Goal: Task Accomplishment & Management: Manage account settings

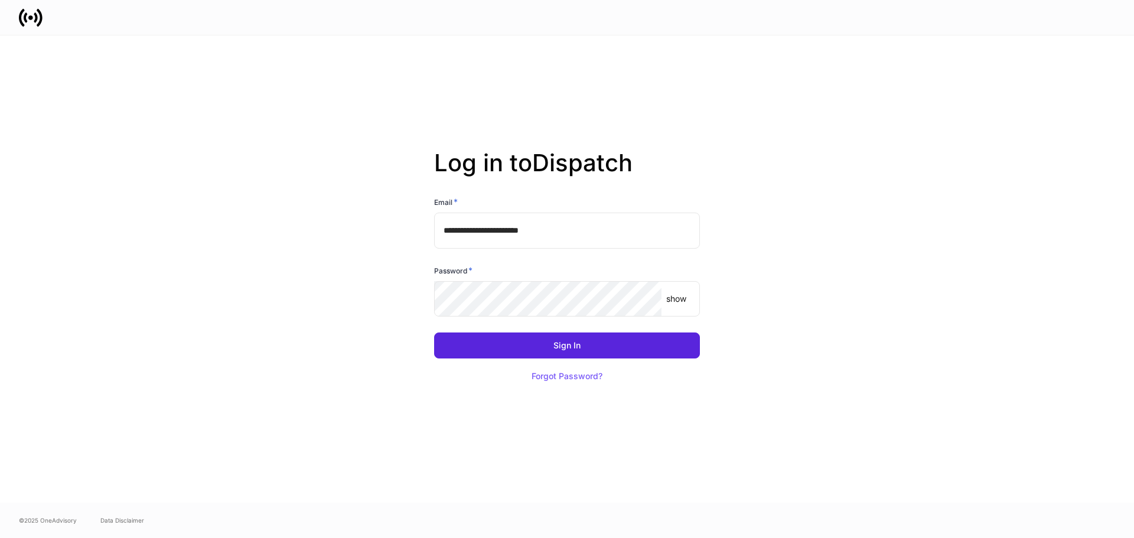
click at [677, 299] on p "show" at bounding box center [676, 299] width 20 height 12
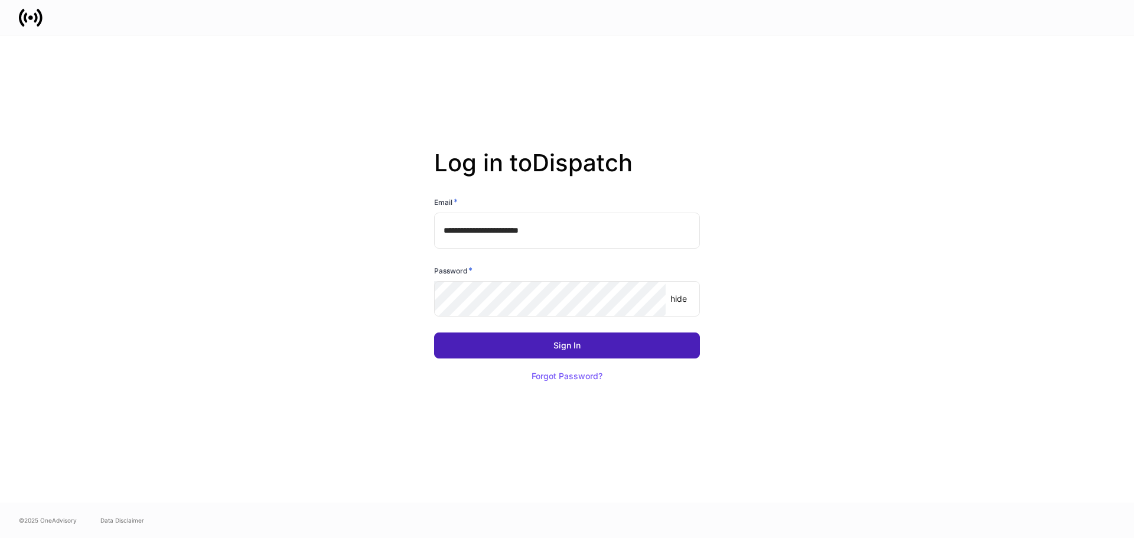
click at [553, 344] on button "Sign In" at bounding box center [567, 346] width 266 height 26
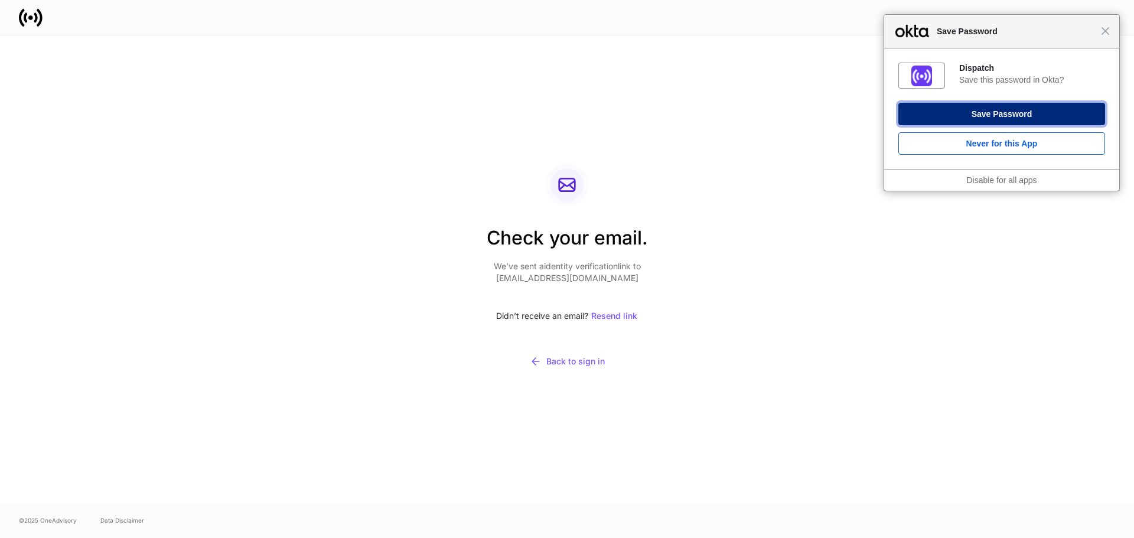
click at [929, 110] on button "Save Password" at bounding box center [1002, 114] width 207 height 22
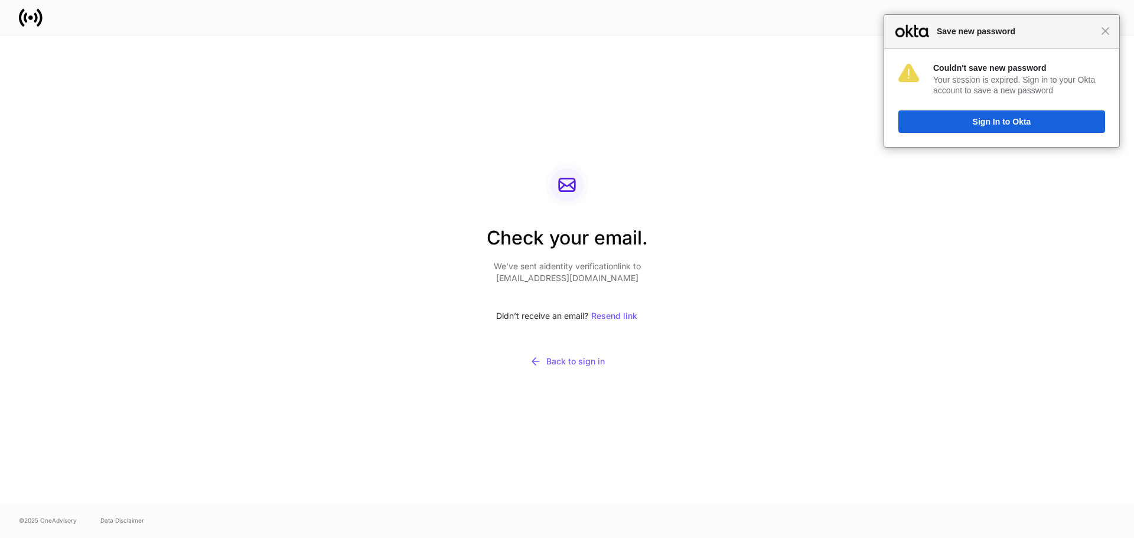
click at [706, 192] on div "Check your email. We’ve sent a identity verification link to lcastle@mforcecapi…" at bounding box center [567, 268] width 633 height 467
click at [1104, 31] on span "Close" at bounding box center [1105, 31] width 9 height 9
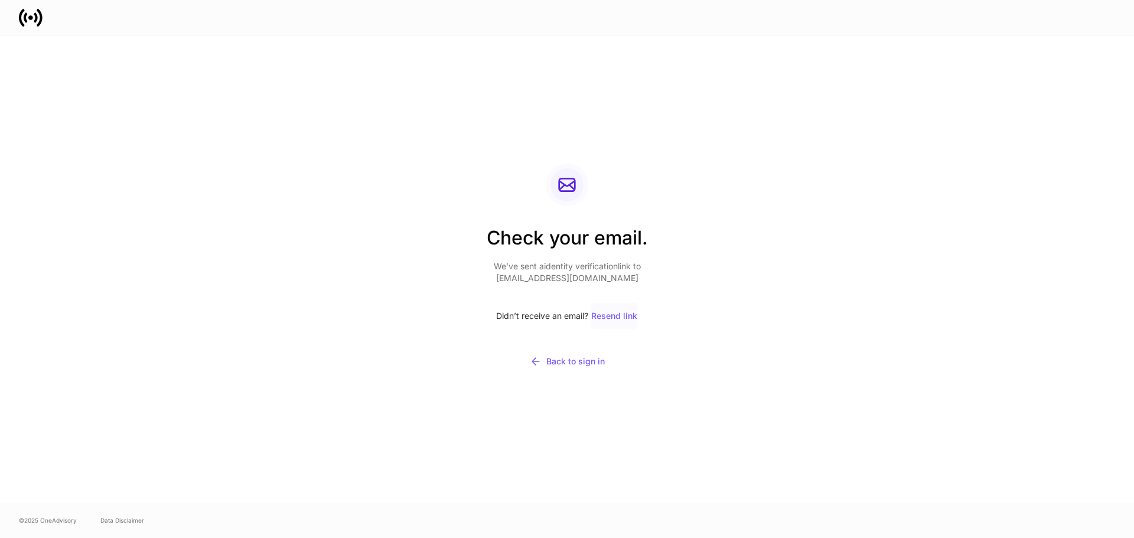
click at [620, 315] on div "Resend link" at bounding box center [614, 316] width 46 height 8
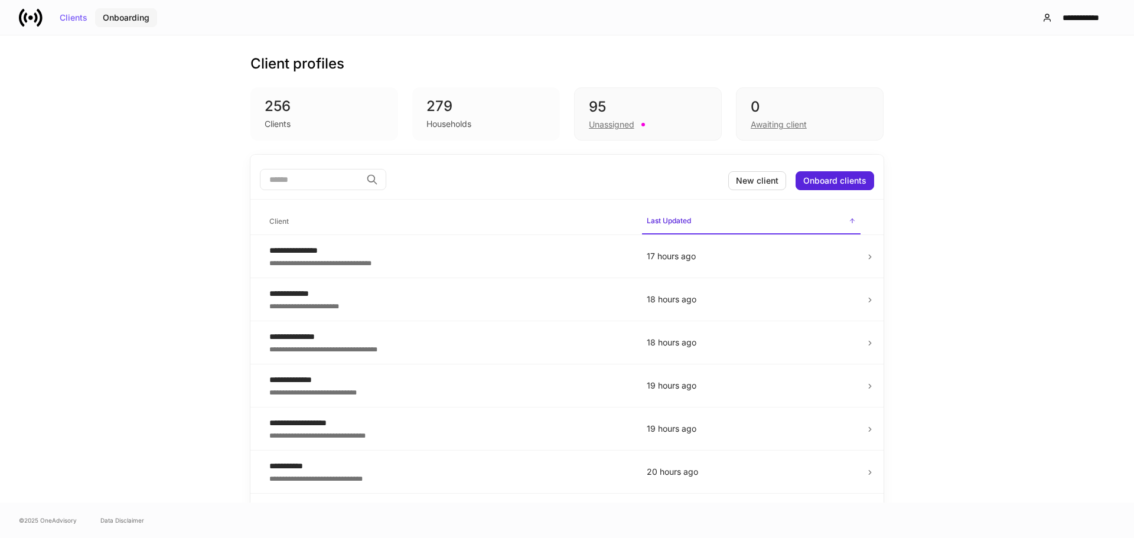
click at [118, 18] on div "Onboarding" at bounding box center [126, 18] width 47 height 8
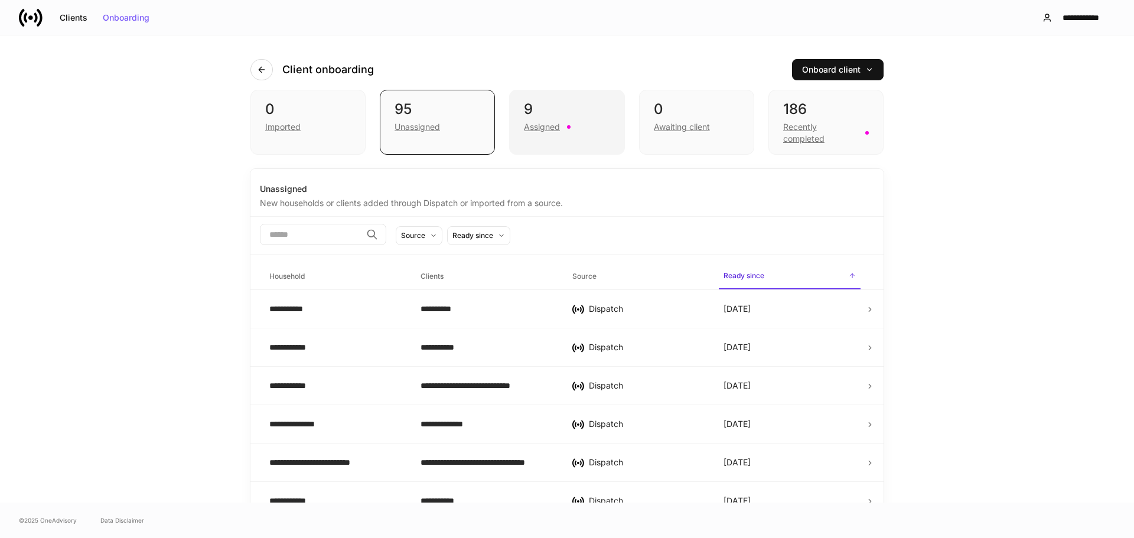
click at [527, 118] on div "9" at bounding box center [567, 109] width 86 height 19
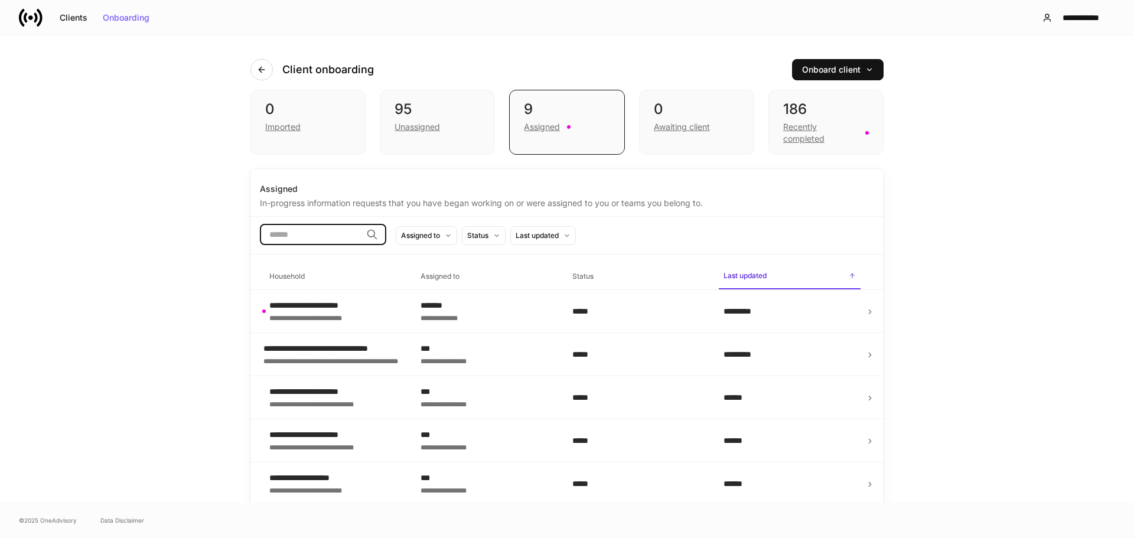
click at [291, 231] on input "search" at bounding box center [311, 234] width 102 height 21
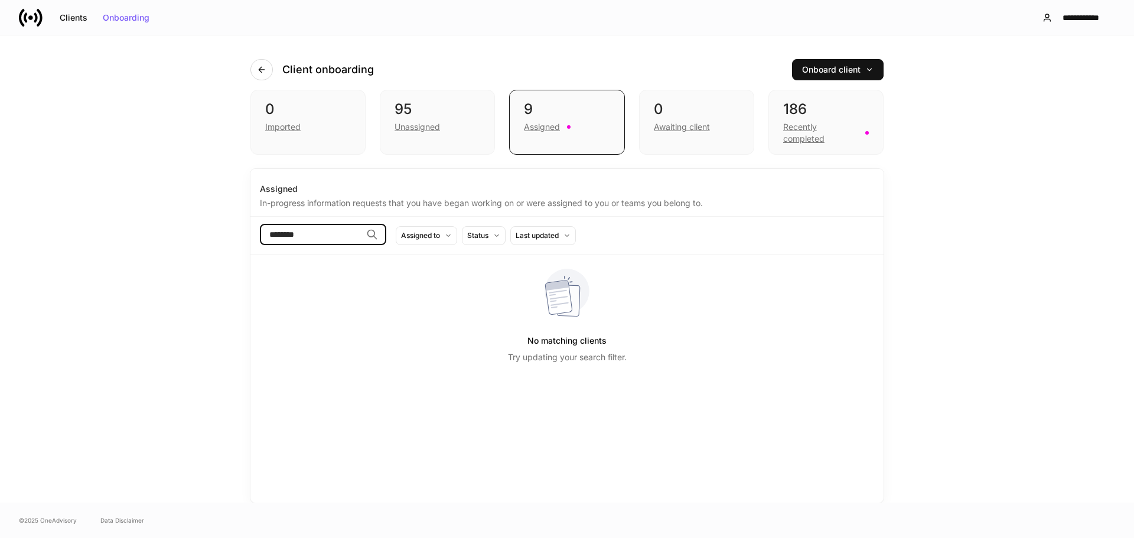
type input "********"
click at [437, 128] on div "Unassigned" at bounding box center [417, 127] width 45 height 12
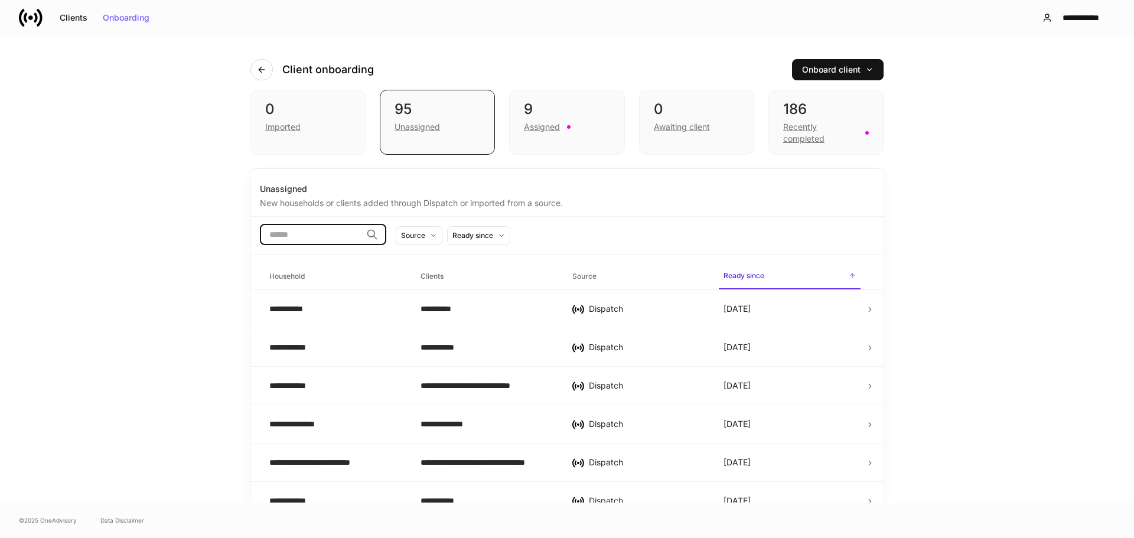
click at [349, 238] on input "search" at bounding box center [311, 234] width 102 height 21
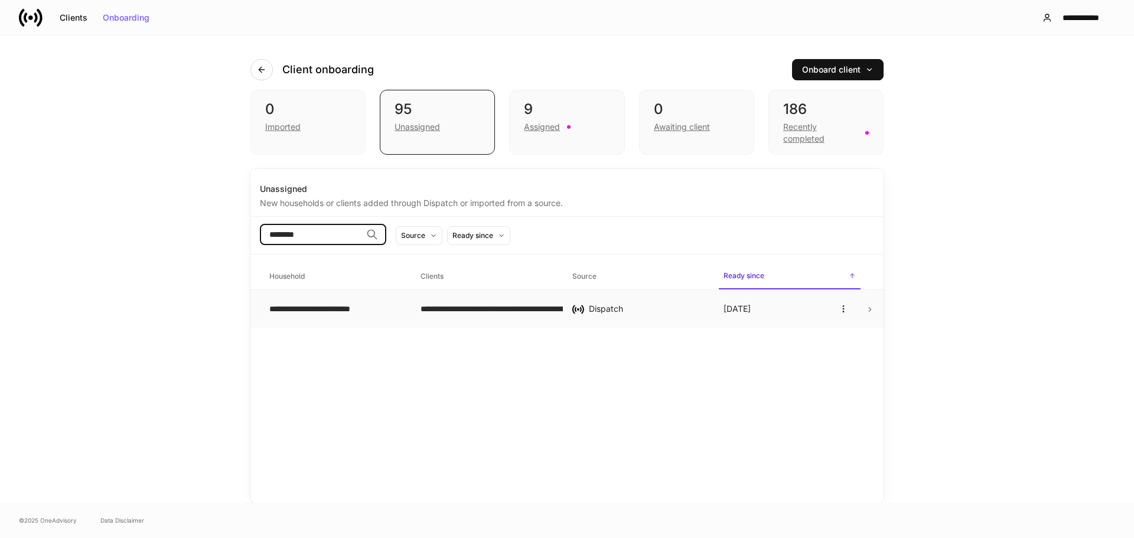
type input "********"
click at [866, 306] on icon at bounding box center [870, 309] width 8 height 8
